Goal: Information Seeking & Learning: Learn about a topic

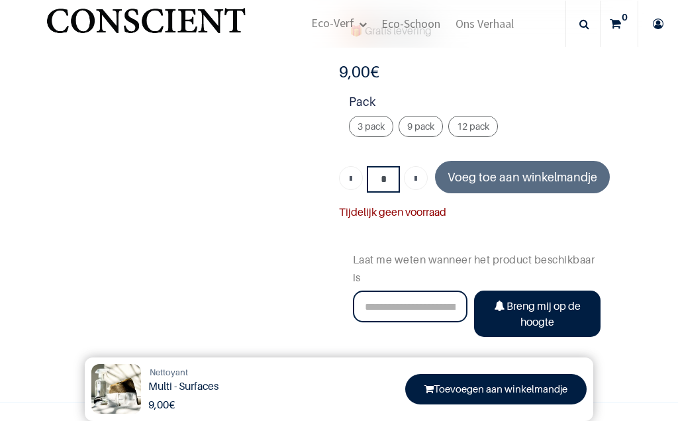
scroll to position [379, 0]
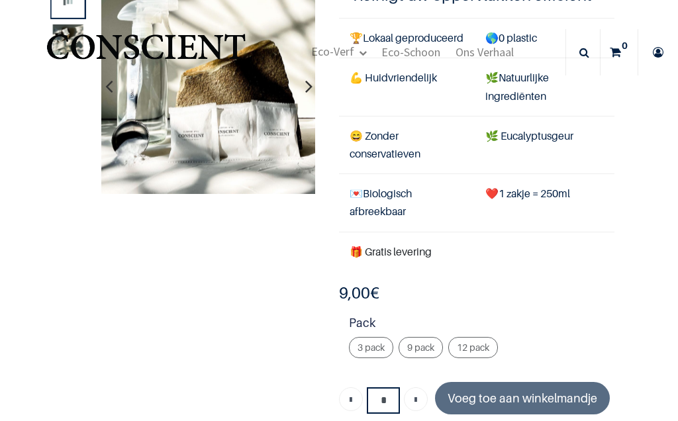
scroll to position [85, 0]
